Goal: Task Accomplishment & Management: Manage account settings

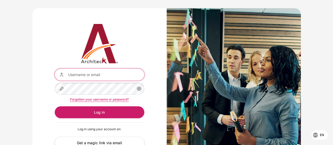
click at [97, 75] on input "Username or email" at bounding box center [99, 75] width 89 height 12
type input "naphinya.rassamitat@bts.com"
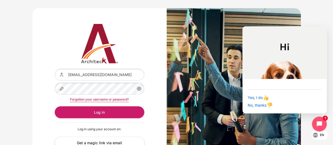
click at [95, 100] on link "Forgotten your username or password?" at bounding box center [99, 99] width 59 height 4
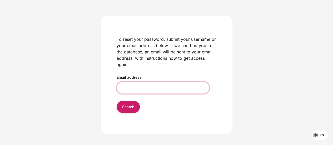
click at [129, 89] on input "Email address" at bounding box center [163, 88] width 93 height 12
type input "[EMAIL_ADDRESS][DOMAIN_NAME]"
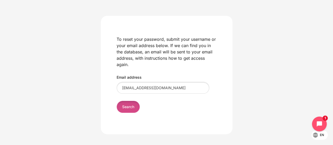
click at [126, 109] on input "Search" at bounding box center [128, 107] width 23 height 12
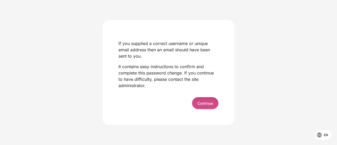
click at [204, 103] on button "Continue" at bounding box center [205, 103] width 27 height 12
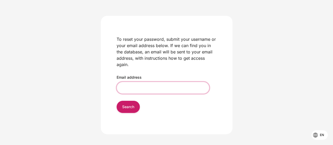
click at [133, 84] on input "Email address" at bounding box center [163, 88] width 93 height 12
type input "naphinya.rassamitat@bts.com"
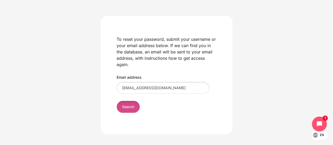
click at [133, 105] on input "Search" at bounding box center [128, 107] width 23 height 12
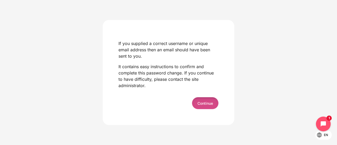
click at [197, 102] on button "Continue" at bounding box center [205, 103] width 27 height 12
